Goal: Check status: Check status

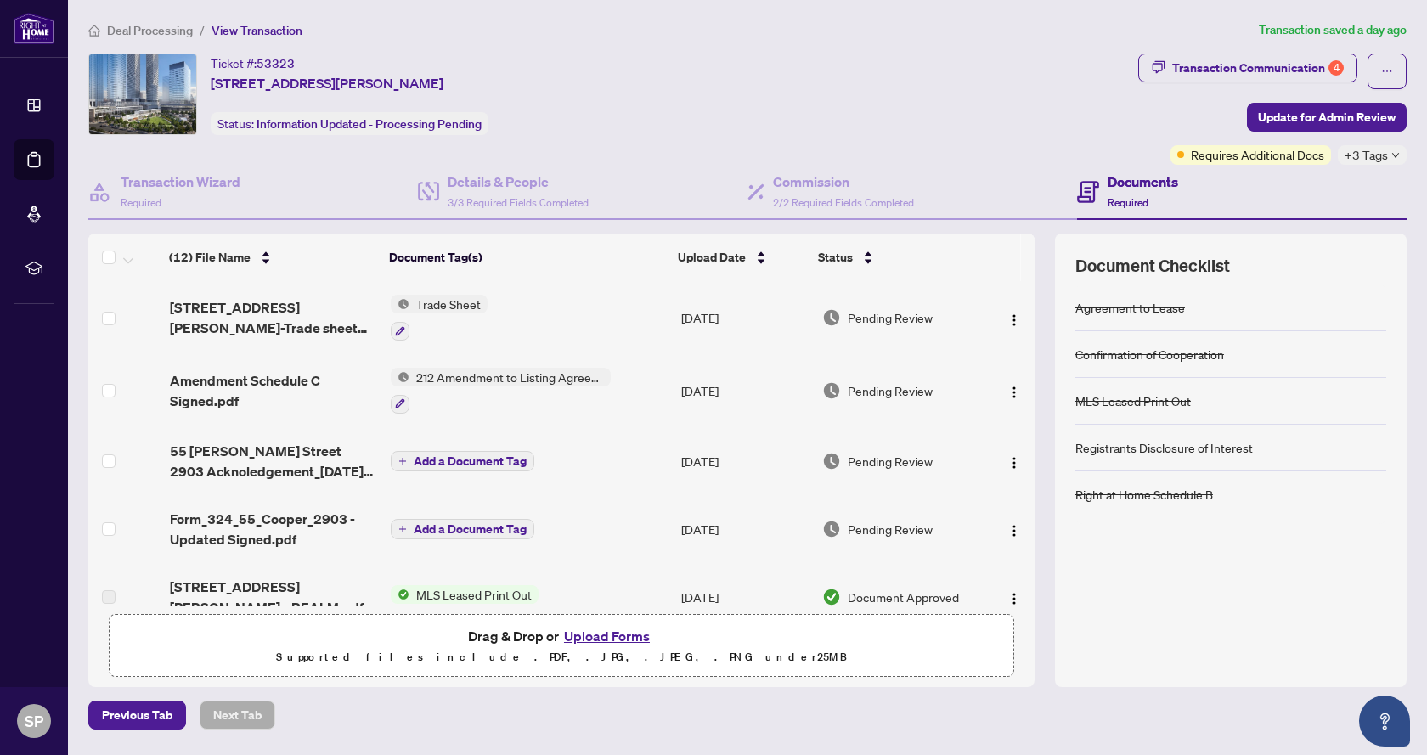
click at [166, 32] on span "Deal Processing" at bounding box center [150, 30] width 86 height 15
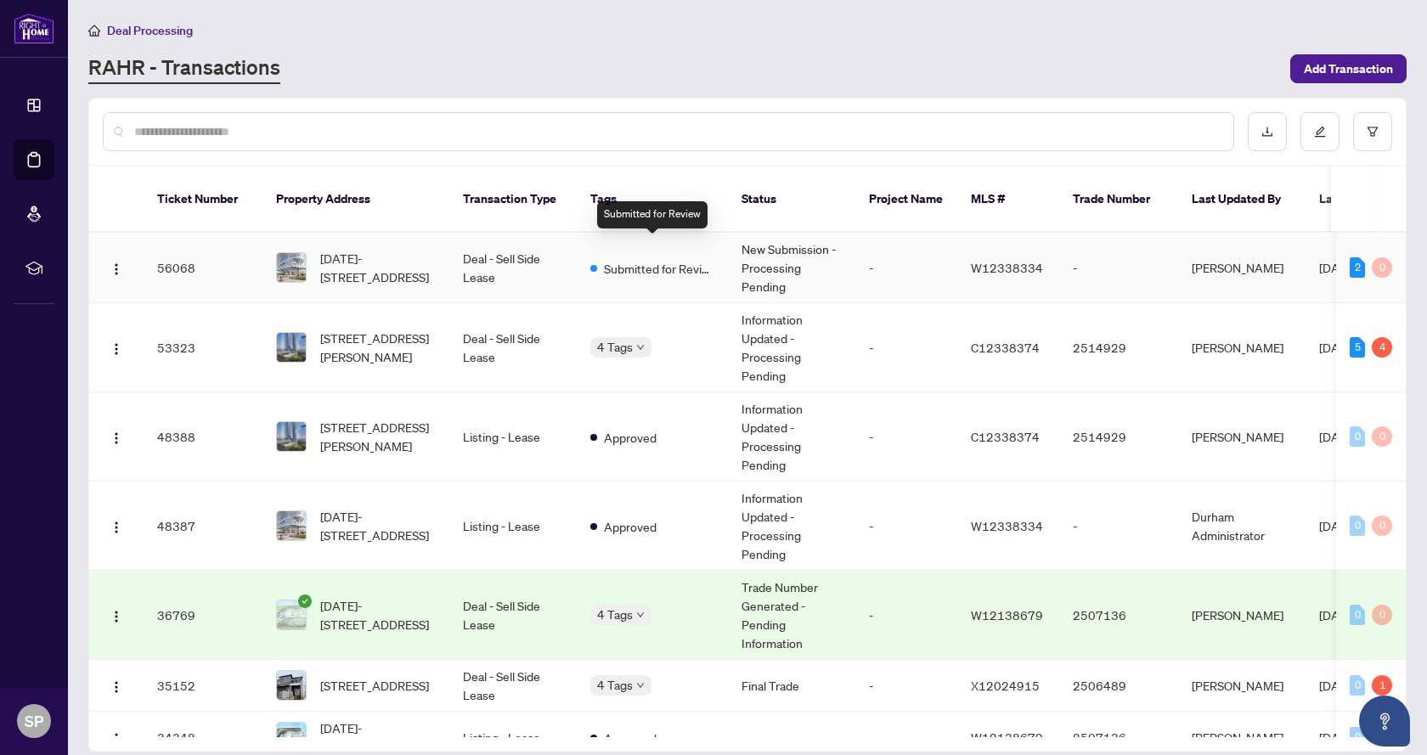
click at [654, 259] on span "Submitted for Review" at bounding box center [659, 268] width 110 height 19
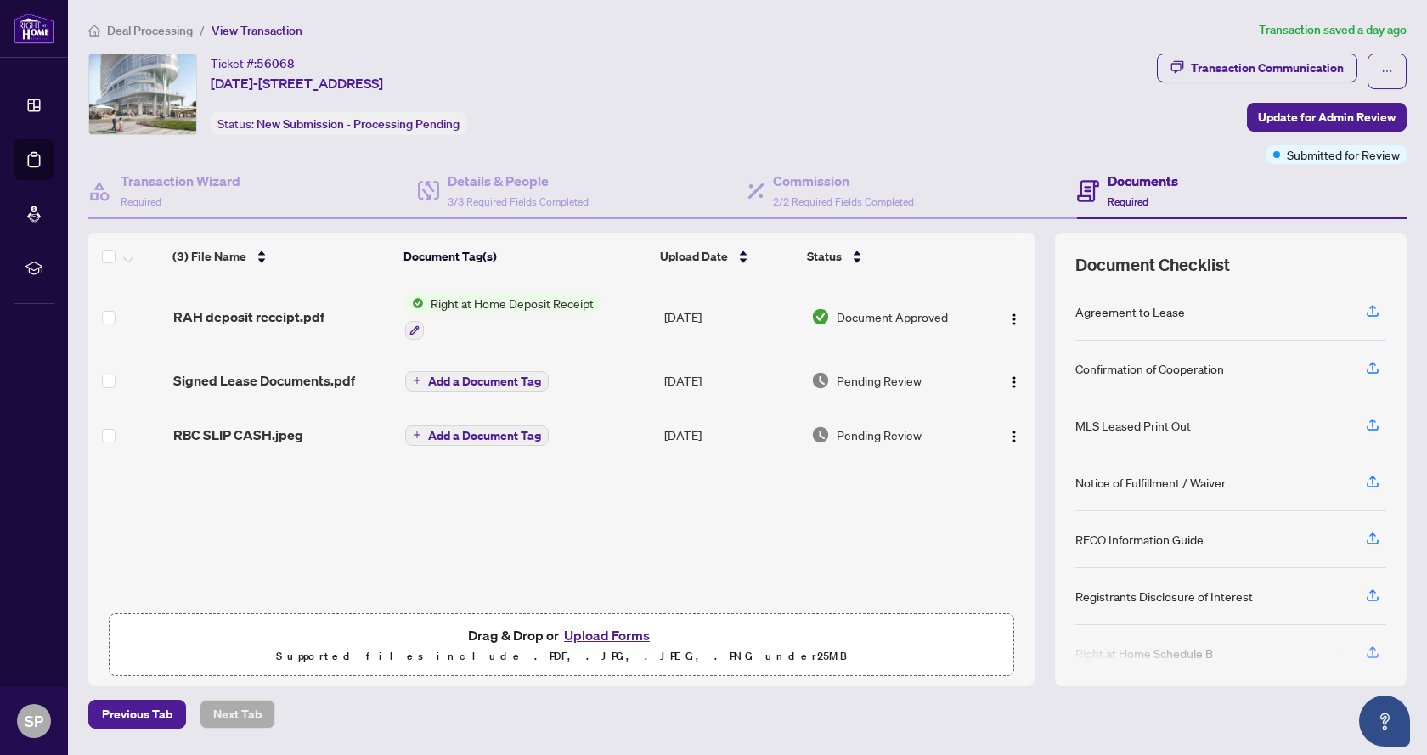
click at [287, 322] on span "RAH deposit receipt.pdf" at bounding box center [248, 317] width 151 height 20
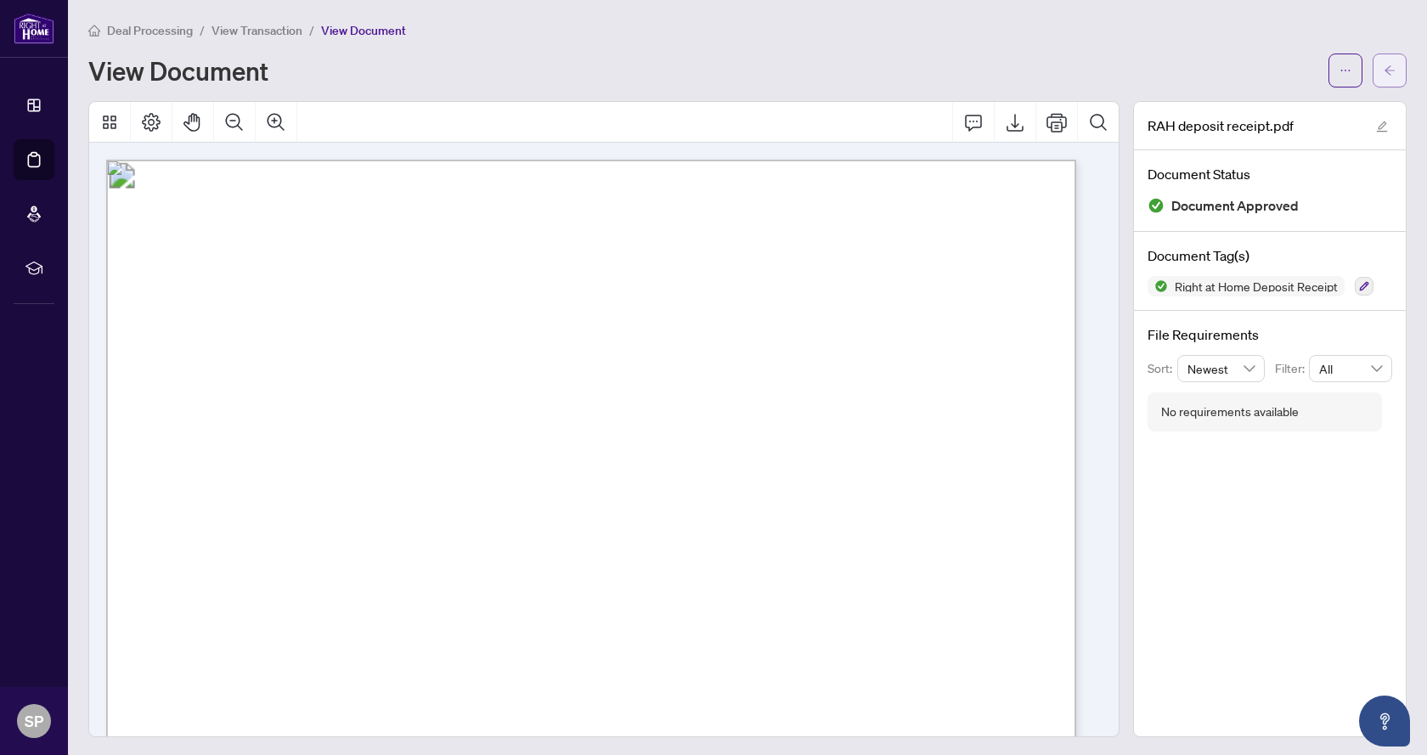
click at [1384, 62] on span "button" at bounding box center [1390, 70] width 12 height 27
